Goal: Task Accomplishment & Management: Manage account settings

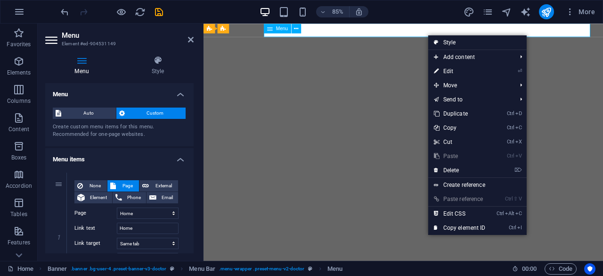
select select
select select "1"
select select
select select "2"
select select
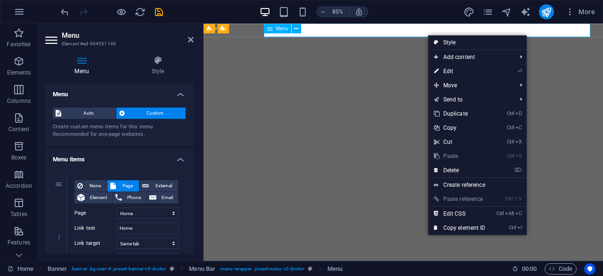
select select "3"
select select
select select "10"
select select
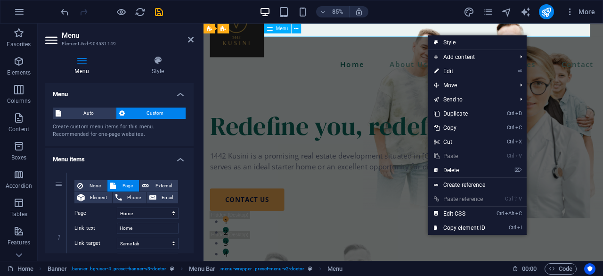
scroll to position [32, 0]
